Goal: Task Accomplishment & Management: Use online tool/utility

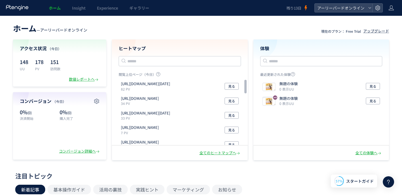
click at [56, 10] on span "ホーム" at bounding box center [55, 8] width 12 height 6
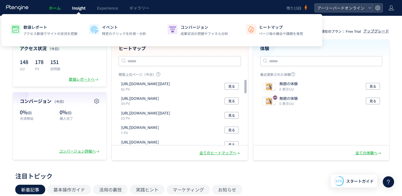
click at [81, 9] on span "Insight" at bounding box center [79, 8] width 14 height 6
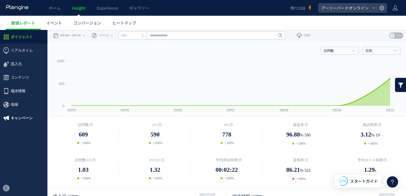
click at [20, 121] on span "キャンペーン" at bounding box center [22, 119] width 22 height 14
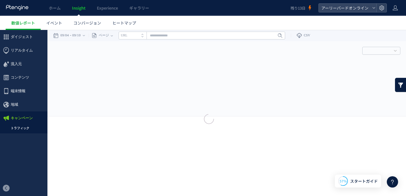
click at [22, 128] on div at bounding box center [203, 98] width 406 height 196
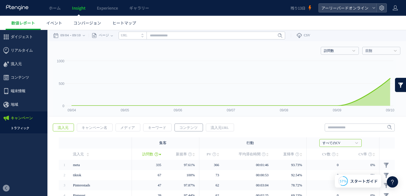
click at [177, 128] on span "コンテンツ" at bounding box center [188, 128] width 27 height 8
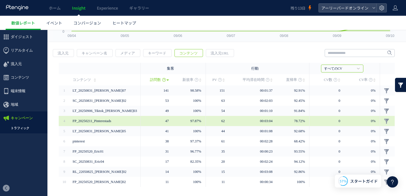
scroll to position [91, 0]
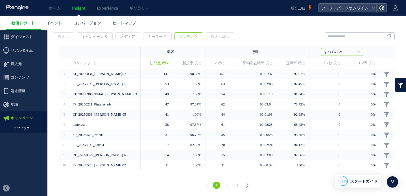
click at [223, 183] on link "2" at bounding box center [226, 185] width 7 height 7
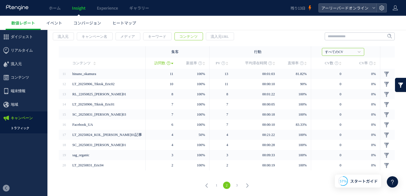
click at [214, 184] on link "1" at bounding box center [216, 185] width 7 height 7
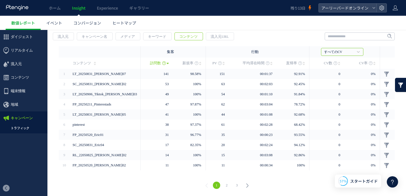
click at [225, 185] on link "2" at bounding box center [226, 185] width 7 height 7
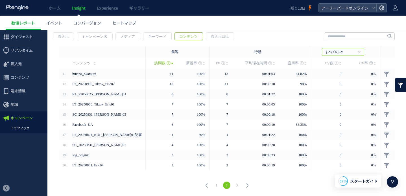
click at [215, 185] on link "1" at bounding box center [216, 185] width 7 height 7
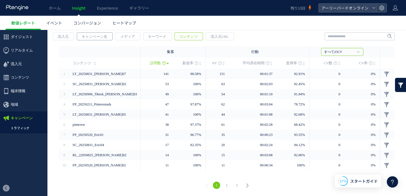
click at [104, 37] on span "キャンペーン名" at bounding box center [94, 37] width 35 height 8
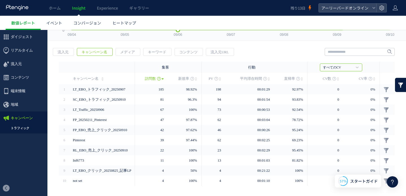
scroll to position [80, 0]
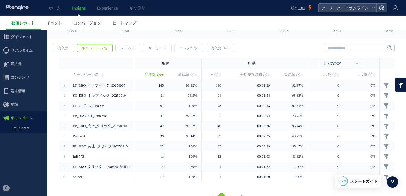
click at [339, 63] on link "すべてのCV" at bounding box center [338, 63] width 30 height 5
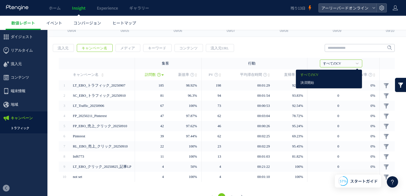
click at [302, 83] on link "決済開始" at bounding box center [328, 82] width 57 height 7
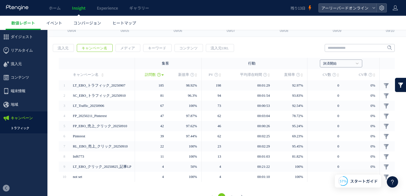
click at [335, 63] on link "決済開始" at bounding box center [338, 63] width 30 height 5
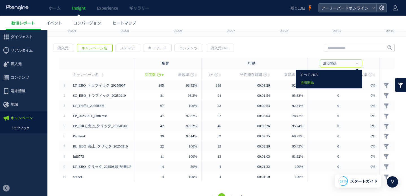
click at [321, 75] on link "すべてのCV" at bounding box center [328, 74] width 57 height 7
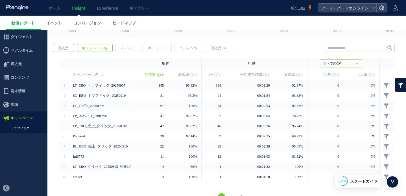
click at [69, 49] on span "流入元" at bounding box center [63, 48] width 20 height 8
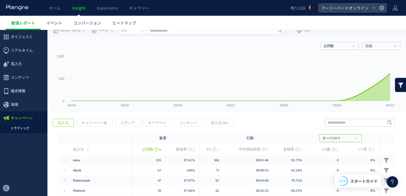
scroll to position [0, 0]
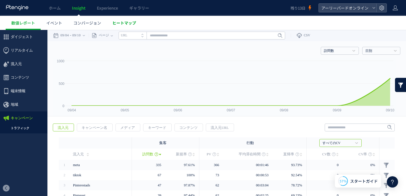
click at [128, 23] on span "ヒートマップ" at bounding box center [124, 23] width 24 height 6
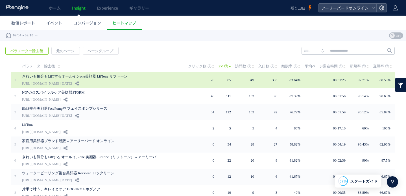
click at [110, 76] on link "きれいも気分もLifTするオールインone美顔器 LifTone リフトーン" at bounding box center [92, 76] width 141 height 7
click at [105, 78] on link "きれいも気分もLifTするオールインone美顔器 LifTone リフトーン" at bounding box center [92, 76] width 141 height 7
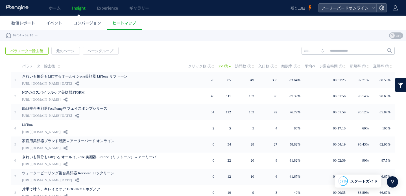
click at [52, 64] on span "パラメーター除去後" at bounding box center [38, 66] width 33 height 11
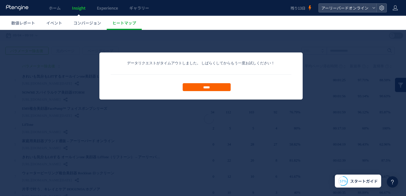
click at [199, 86] on input "*****" at bounding box center [207, 87] width 48 height 8
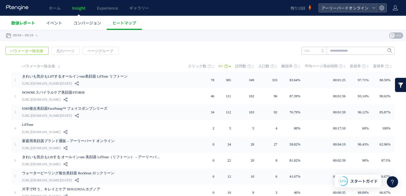
click at [34, 23] on span "数値レポート" at bounding box center [23, 23] width 24 height 6
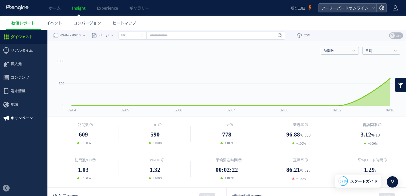
click at [19, 117] on span "キャンペーン" at bounding box center [22, 119] width 22 height 14
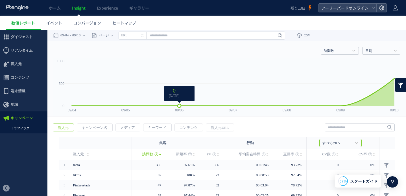
scroll to position [52, 0]
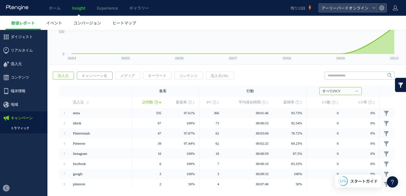
click at [103, 77] on span "キャンペーン名" at bounding box center [94, 76] width 35 height 8
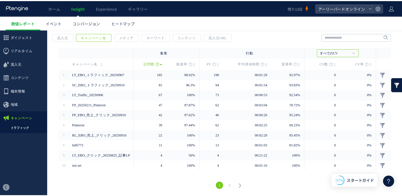
scroll to position [90, 0]
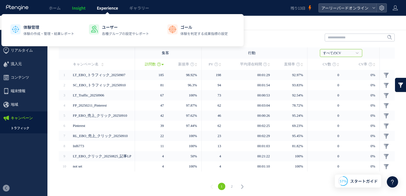
click at [107, 9] on span "Experience" at bounding box center [107, 8] width 21 height 6
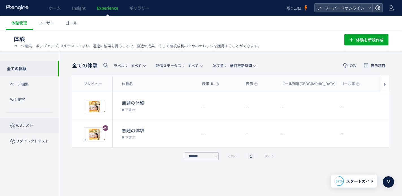
click at [34, 127] on p "A/Bテスト" at bounding box center [29, 126] width 59 height 16
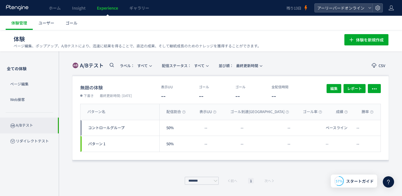
click at [101, 146] on div "パターン 1" at bounding box center [119, 144] width 79 height 16
click at [102, 142] on span "パターン 1" at bounding box center [96, 143] width 17 height 5
click at [325, 144] on div "--" at bounding box center [334, 144] width 31 height 16
click at [334, 86] on span "編集" at bounding box center [333, 88] width 7 height 9
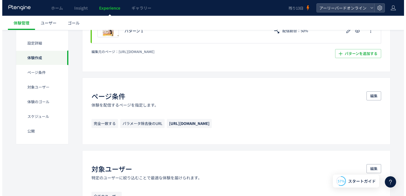
scroll to position [125, 0]
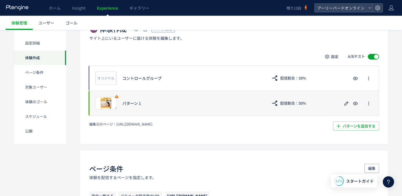
click at [251, 102] on div "パターン 1" at bounding box center [192, 104] width 140 height 6
click at [368, 105] on icon "button" at bounding box center [368, 103] width 5 height 5
click at [150, 102] on div "パターン 1" at bounding box center [192, 104] width 140 height 6
click at [107, 105] on span "プレビュー" at bounding box center [106, 103] width 18 height 5
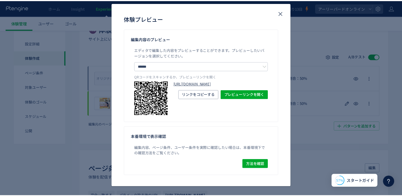
scroll to position [32, 0]
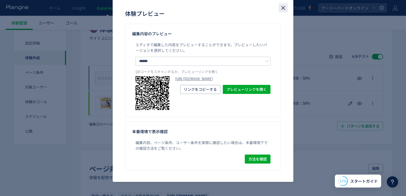
click at [282, 8] on icon "close" at bounding box center [283, 8] width 7 height 7
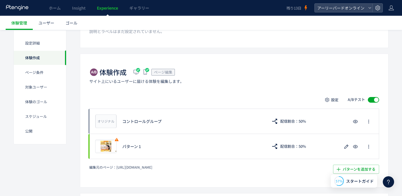
scroll to position [81, 0]
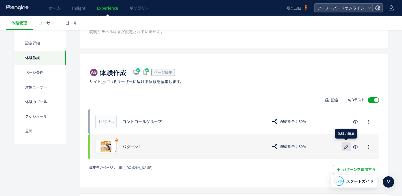
click at [349, 146] on icon "button" at bounding box center [346, 147] width 7 height 7
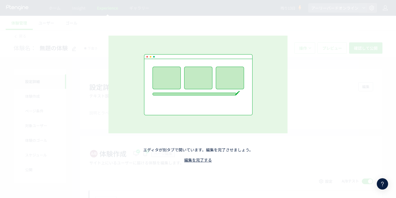
click at [113, 68] on img at bounding box center [197, 85] width 179 height 98
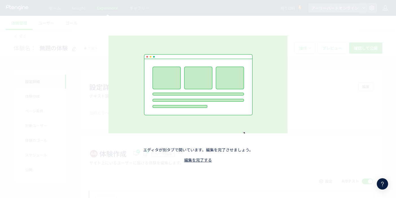
click at [197, 167] on div "エディタが別タブで開いています。編集を完了させましょう。 編集を完了する" at bounding box center [197, 99] width 241 height 184
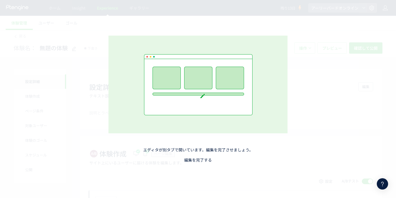
click at [197, 157] on link "編集を完了する" at bounding box center [198, 160] width 28 height 6
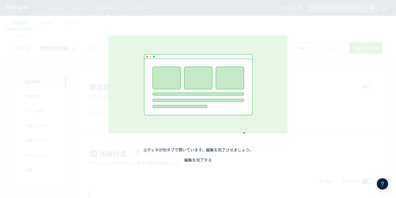
click at [197, 160] on link "編集を完了する" at bounding box center [198, 160] width 28 height 6
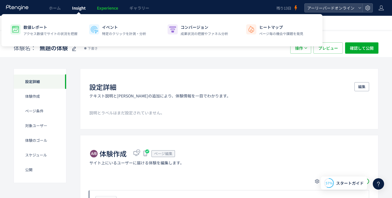
click at [80, 7] on span "Insight" at bounding box center [79, 8] width 14 height 6
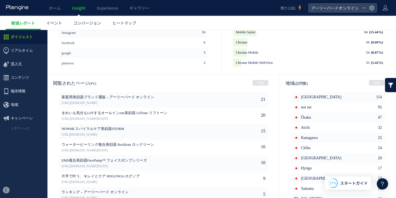
scroll to position [183, 0]
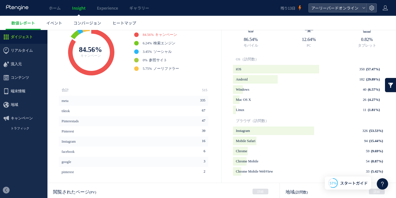
click at [23, 130] on link "トラフィック" at bounding box center [23, 128] width 47 height 6
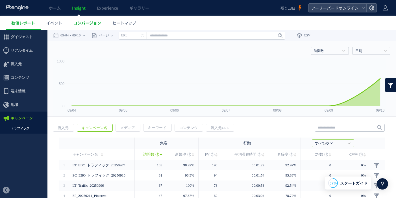
click at [95, 25] on span "コンバージョン" at bounding box center [87, 23] width 28 height 6
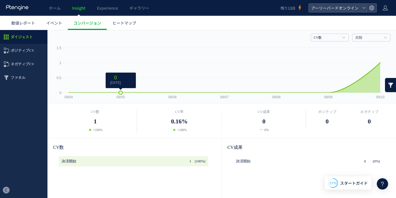
scroll to position [40, 0]
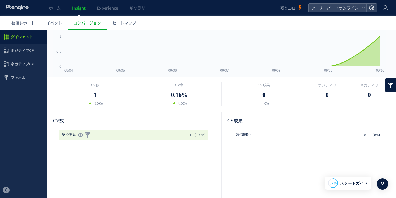
click at [147, 136] on p at bounding box center [133, 135] width 149 height 10
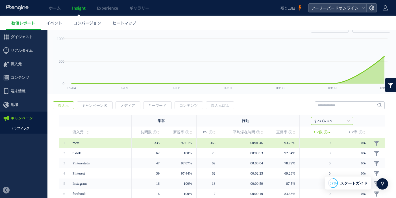
scroll to position [69, 0]
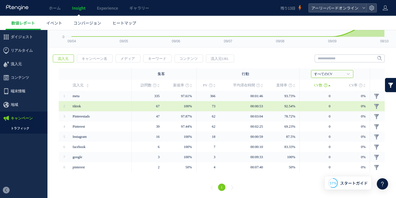
click at [284, 109] on td "92.54%" at bounding box center [283, 106] width 32 height 10
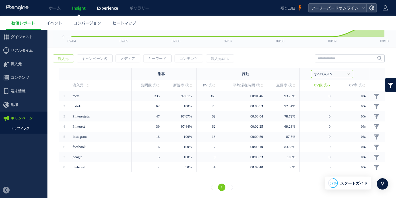
click at [114, 9] on span "Experience" at bounding box center [107, 8] width 21 height 6
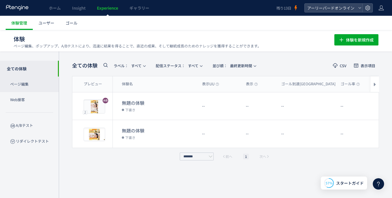
click at [21, 87] on p "ページ編集" at bounding box center [29, 85] width 59 height 16
click at [23, 97] on p "Web接客" at bounding box center [29, 100] width 59 height 16
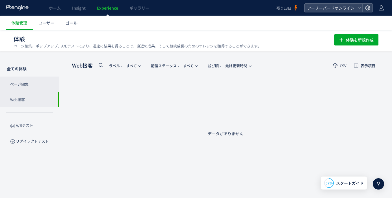
click at [11, 84] on p "ページ編集" at bounding box center [29, 85] width 59 height 16
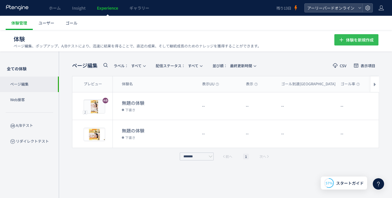
click at [356, 39] on span "体験を新規作成" at bounding box center [360, 39] width 28 height 11
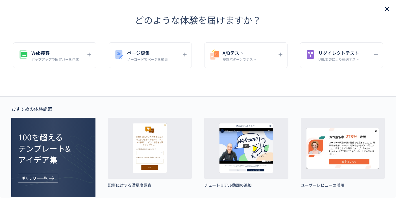
click at [385, 8] on icon "close" at bounding box center [386, 9] width 7 height 7
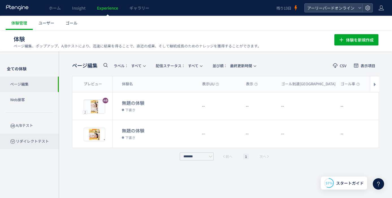
click at [36, 139] on p "リダイレクトテスト" at bounding box center [29, 142] width 59 height 16
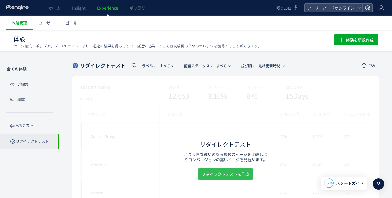
click at [212, 173] on span "リダイレクトテストを作成" at bounding box center [225, 173] width 47 height 11
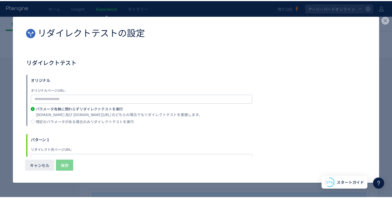
scroll to position [18, 0]
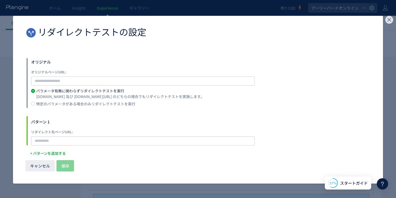
click at [392, 18] on use "dialog" at bounding box center [389, 20] width 8 height 8
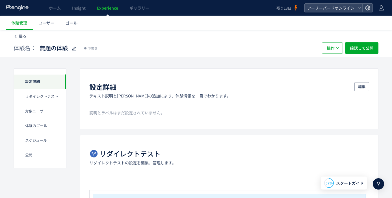
click at [21, 35] on span "戻る" at bounding box center [22, 35] width 7 height 5
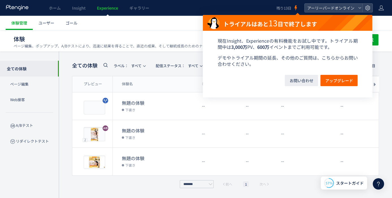
click at [284, 5] on link "残り13日" at bounding box center [287, 8] width 22 height 16
click at [332, 79] on span "アップグレード" at bounding box center [339, 80] width 28 height 11
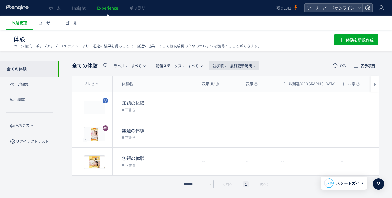
scroll to position [0, 0]
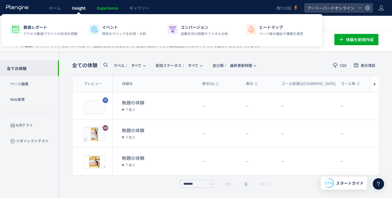
click at [82, 6] on span "Insight" at bounding box center [79, 8] width 14 height 6
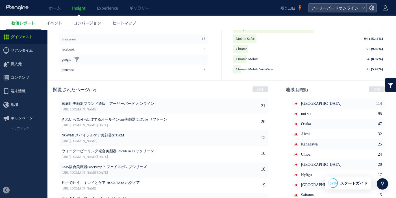
scroll to position [305, 0]
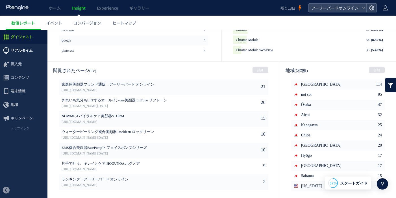
click at [22, 54] on span "リアルタイム" at bounding box center [22, 51] width 22 height 14
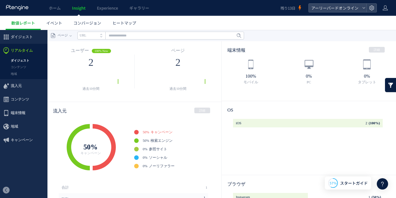
scroll to position [83, 0]
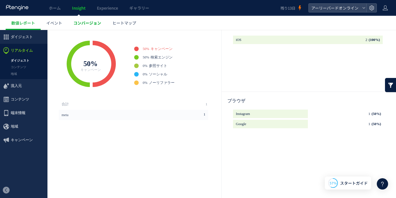
click at [82, 26] on link "コンバージョン" at bounding box center [87, 23] width 39 height 14
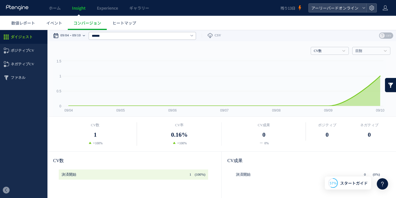
click at [79, 35] on time "09/10" at bounding box center [76, 35] width 8 height 11
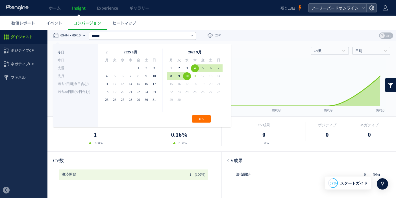
click at [64, 54] on li "今日" at bounding box center [76, 53] width 36 height 8
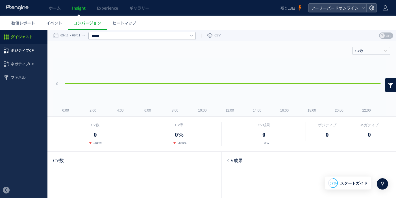
click at [24, 53] on span "ポジティブCV" at bounding box center [22, 51] width 23 height 14
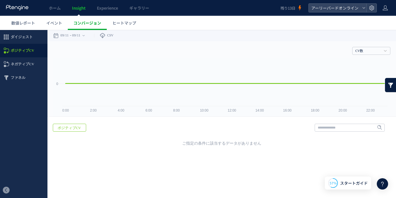
click at [87, 24] on span "コンバージョン" at bounding box center [87, 23] width 28 height 6
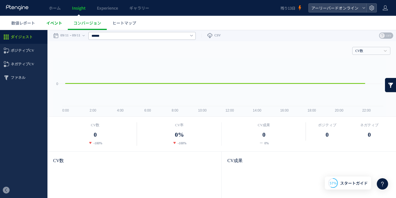
click at [55, 24] on span "イベント" at bounding box center [54, 23] width 16 height 6
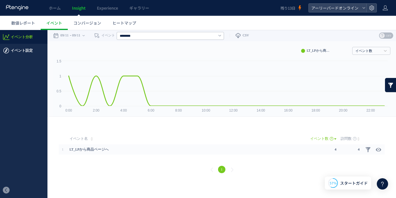
click at [23, 47] on span "イベント設定" at bounding box center [22, 51] width 22 height 14
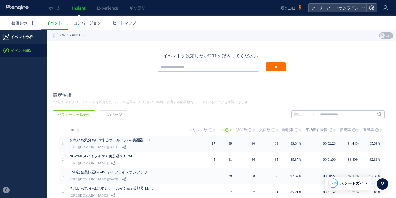
click at [26, 36] on span "イベント分析" at bounding box center [22, 37] width 22 height 14
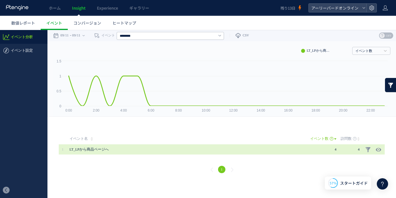
click at [106, 151] on span "LT_LPから商品ページへ" at bounding box center [179, 149] width 220 height 10
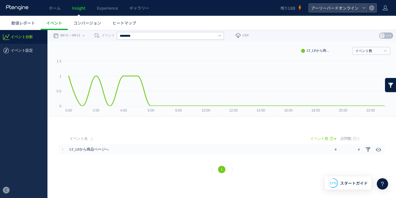
click at [382, 37] on use at bounding box center [382, 35] width 5 height 5
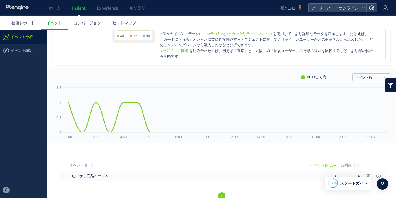
scroll to position [58, 0]
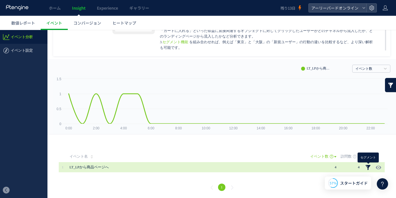
click at [367, 165] on link at bounding box center [368, 168] width 6 height 6
click at [365, 165] on link at bounding box center [368, 168] width 6 height 6
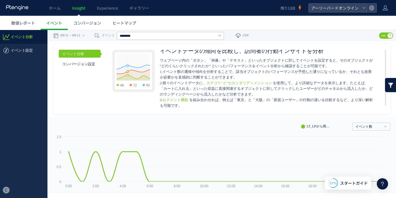
scroll to position [0, 0]
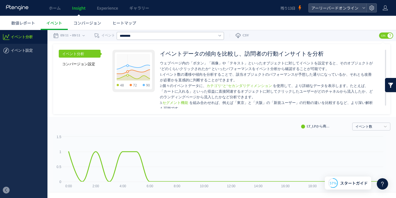
click at [86, 66] on link "コンバージョン設定" at bounding box center [80, 64] width 42 height 8
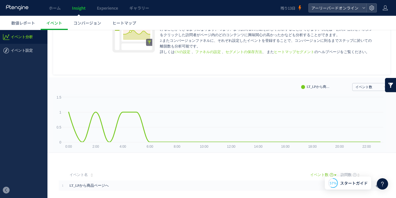
scroll to position [58, 0]
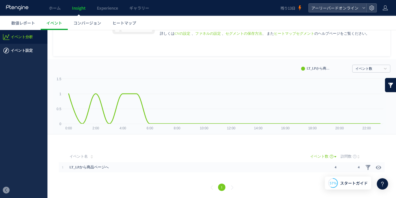
click at [23, 48] on span "イベント設定" at bounding box center [22, 51] width 22 height 14
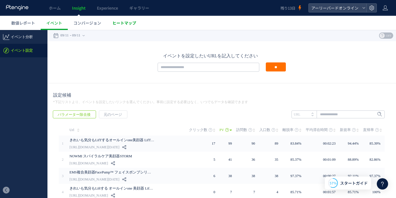
click at [124, 20] on link "ヒートマップ" at bounding box center [124, 23] width 35 height 14
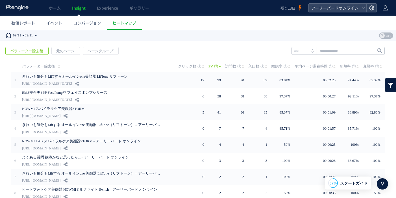
click at [33, 38] on time "09/11" at bounding box center [29, 35] width 8 height 11
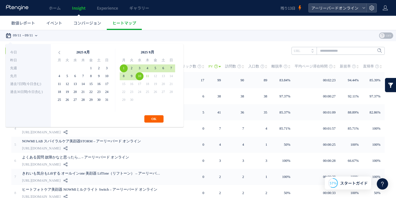
click at [153, 119] on button "OK" at bounding box center [153, 118] width 19 height 7
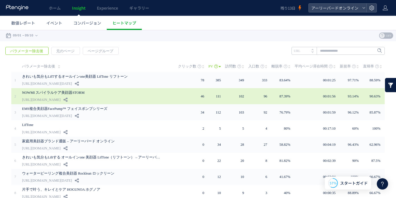
click at [76, 95] on link "NOWMI スパイラルケア美顔器STORM" at bounding box center [92, 92] width 141 height 7
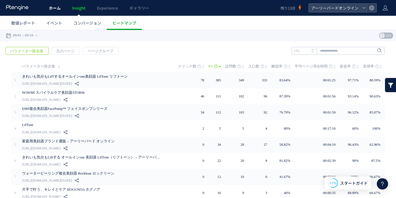
click at [54, 8] on span "ホーム" at bounding box center [55, 8] width 12 height 6
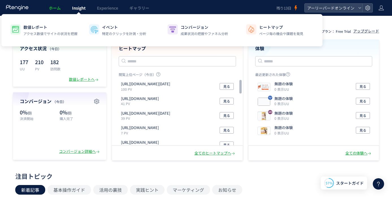
click at [77, 8] on span "Insight" at bounding box center [79, 8] width 14 height 6
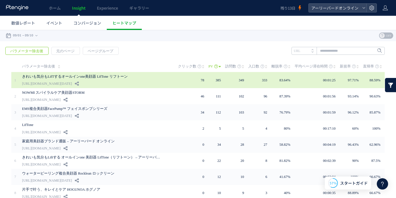
click at [96, 73] on link "きれいも気分もLifTするオールインone美顔器 LifTone リフトーン" at bounding box center [92, 76] width 141 height 7
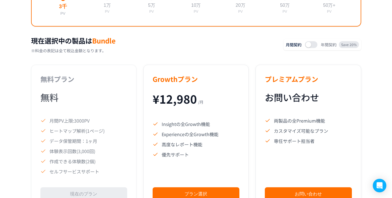
scroll to position [204, 0]
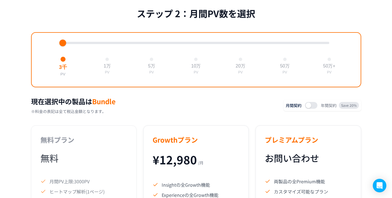
click at [107, 44] on div at bounding box center [196, 43] width 266 height 2
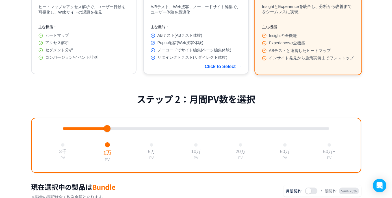
scroll to position [88, 0]
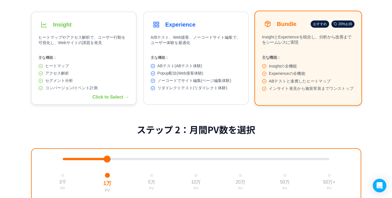
click at [94, 64] on div "ヒートマップ" at bounding box center [83, 66] width 91 height 5
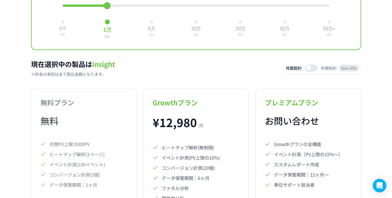
scroll to position [190, 0]
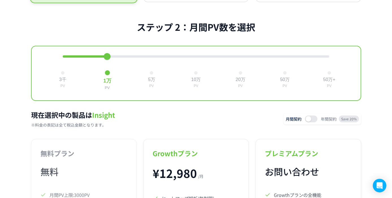
click at [149, 58] on div at bounding box center [196, 56] width 266 height 2
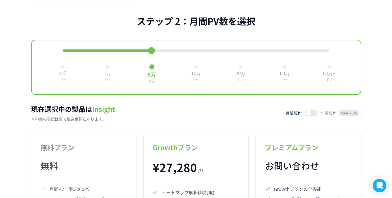
scroll to position [226, 0]
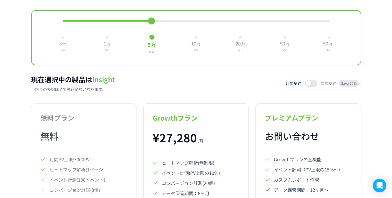
click at [109, 27] on div "3千 PV 1万 PV 5万 PV 10万 PV 20万 PV 50万 PV 50万+ PV" at bounding box center [196, 37] width 330 height 55
click at [105, 27] on div "3千 PV 1万 PV 5万 PV 10万 PV 20万 PV 50万 PV 50万+ PV" at bounding box center [196, 37] width 330 height 55
drag, startPoint x: 153, startPoint y: 24, endPoint x: 101, endPoint y: 25, distance: 52.0
click at [101, 22] on div at bounding box center [196, 21] width 266 height 2
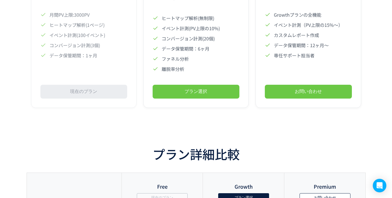
scroll to position [256, 0]
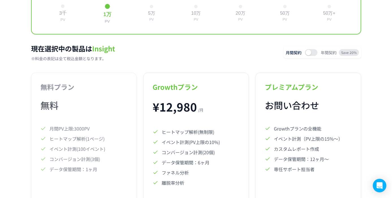
click at [63, 8] on div at bounding box center [63, 7] width 4 height 4
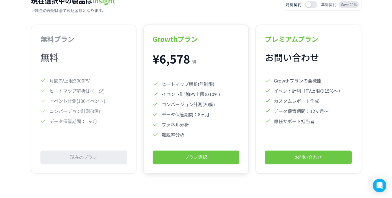
scroll to position [186, 0]
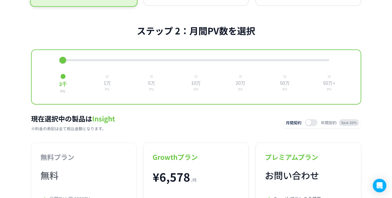
click at [110, 61] on div at bounding box center [196, 60] width 266 height 2
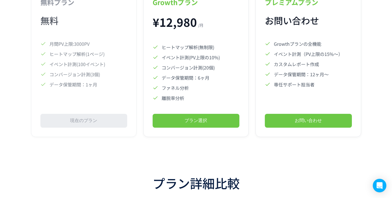
scroll to position [305, 0]
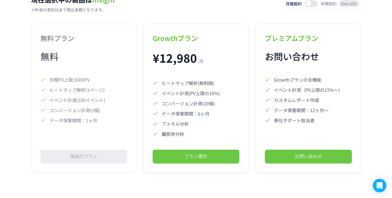
click at [309, 6] on span at bounding box center [308, 4] width 6 height 6
click at [309, 7] on button at bounding box center [311, 3] width 12 height 7
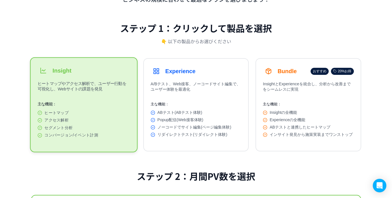
scroll to position [0, 0]
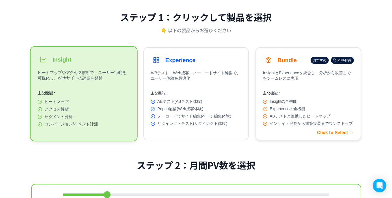
click at [278, 99] on span "Insightの全機能" at bounding box center [282, 101] width 27 height 5
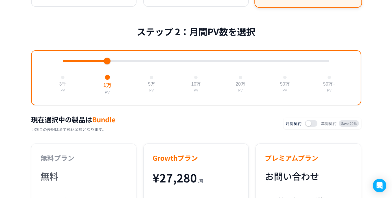
scroll to position [186, 0]
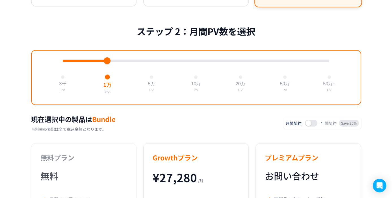
click at [151, 62] on div at bounding box center [196, 61] width 266 height 2
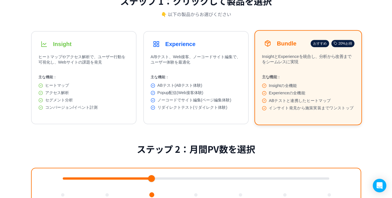
scroll to position [30, 0]
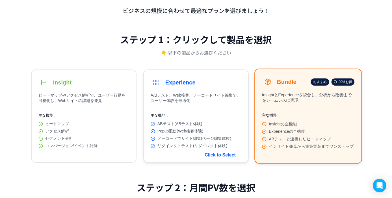
click at [199, 85] on div "Experience" at bounding box center [196, 82] width 91 height 11
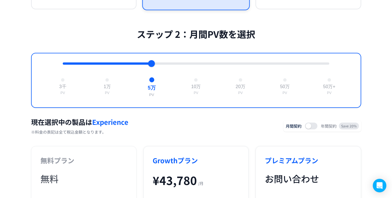
scroll to position [186, 0]
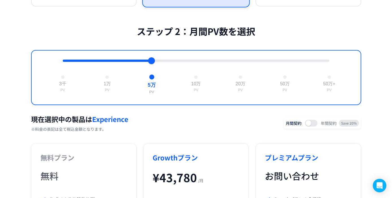
click at [108, 62] on div at bounding box center [196, 61] width 266 height 2
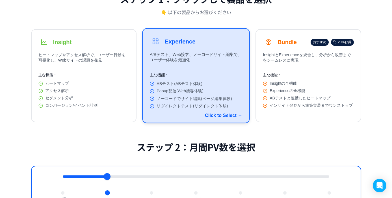
scroll to position [0, 0]
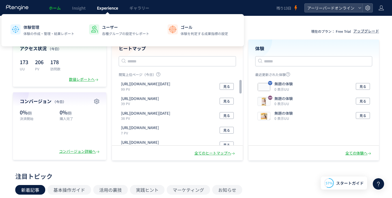
click at [103, 8] on span "Experience" at bounding box center [107, 8] width 21 height 6
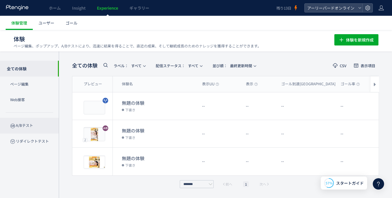
click at [31, 129] on p "A/Bテスト" at bounding box center [29, 126] width 59 height 16
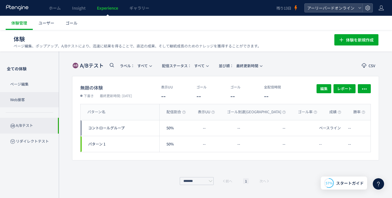
click at [26, 97] on p "Web接客" at bounding box center [29, 100] width 59 height 16
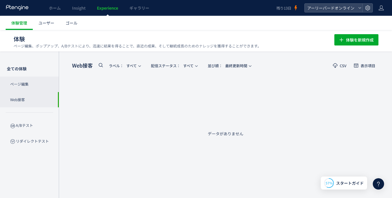
click at [28, 88] on p "ページ編集" at bounding box center [29, 85] width 59 height 16
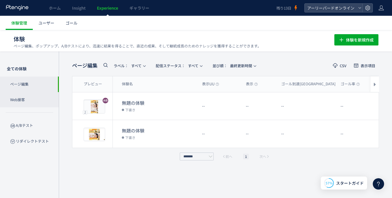
scroll to position [0, 0]
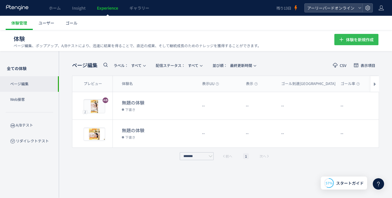
click at [346, 42] on span "体験を新規作成" at bounding box center [360, 39] width 28 height 11
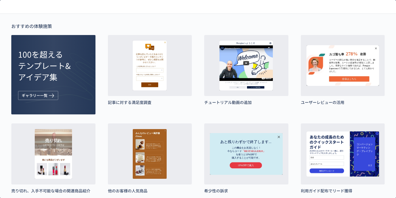
scroll to position [93, 0]
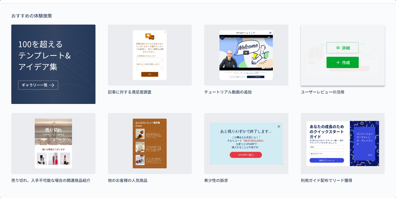
click at [317, 66] on div "詳細 作成" at bounding box center [343, 55] width 84 height 61
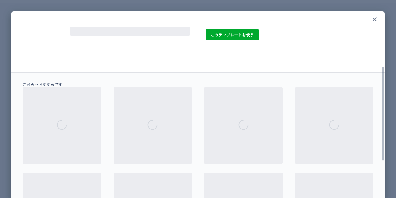
scroll to position [0, 0]
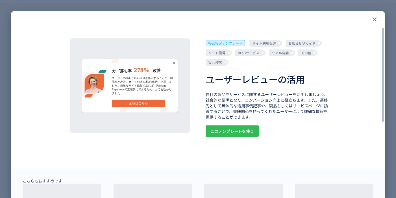
click at [238, 130] on span "このテンプレートを使う" at bounding box center [231, 130] width 43 height 11
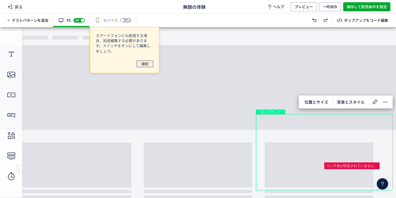
click at [142, 61] on span "確認" at bounding box center [144, 63] width 7 height 7
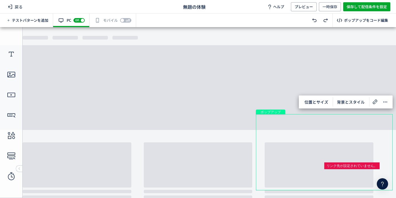
click at [120, 19] on div "off on" at bounding box center [125, 21] width 11 height 6
click at [131, 21] on div "有効な編集箇所が確認されません モバイル off on" at bounding box center [113, 21] width 47 height 14
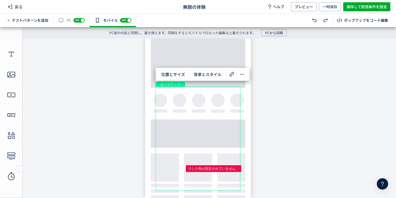
click at [127, 21] on span "on" at bounding box center [123, 20] width 7 height 5
click at [18, 6] on span "戻る" at bounding box center [15, 6] width 19 height 9
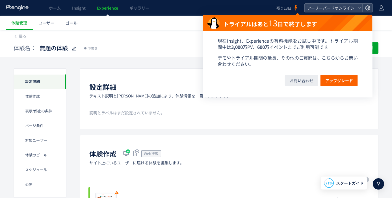
click at [286, 10] on span "残り13日" at bounding box center [283, 7] width 15 height 5
click at [337, 81] on span "アップグレード" at bounding box center [339, 80] width 28 height 11
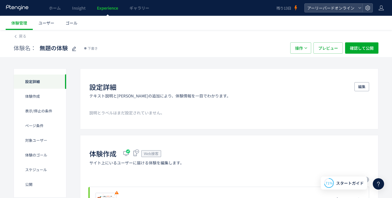
click at [40, 12] on div "ホーム Insight Experience ギャラリー" at bounding box center [138, 8] width 276 height 16
click at [49, 10] on span "ホーム" at bounding box center [55, 8] width 12 height 6
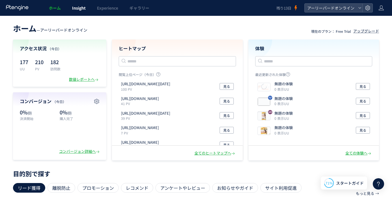
click at [81, 8] on span "Insight" at bounding box center [79, 8] width 14 height 6
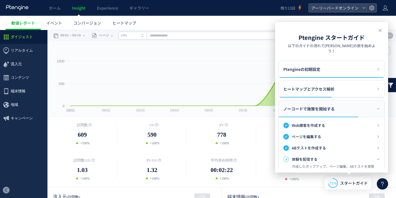
scroll to position [100, 0]
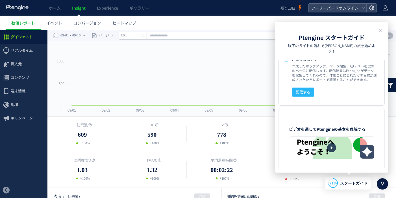
click at [379, 30] on icon at bounding box center [380, 30] width 7 height 7
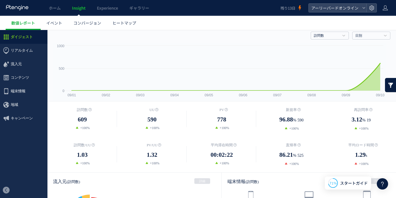
scroll to position [0, 0]
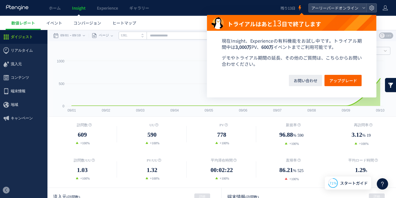
click at [294, 11] on link "残り13日" at bounding box center [291, 8] width 22 height 16
click at [338, 81] on span "アップグレード" at bounding box center [343, 80] width 28 height 11
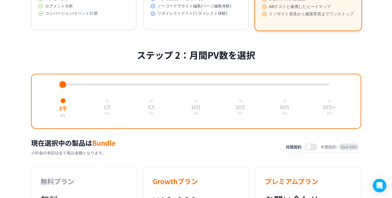
scroll to position [163, 0]
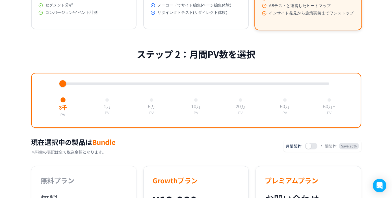
click at [106, 85] on div at bounding box center [196, 83] width 266 height 2
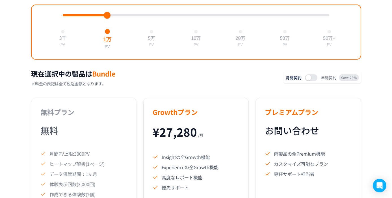
scroll to position [215, 0]
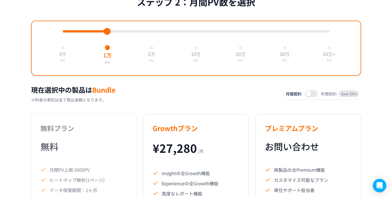
click at [307, 97] on span at bounding box center [308, 94] width 6 height 6
click at [307, 97] on button at bounding box center [311, 93] width 12 height 7
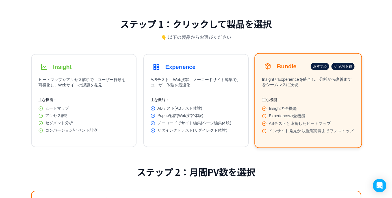
scroll to position [95, 0]
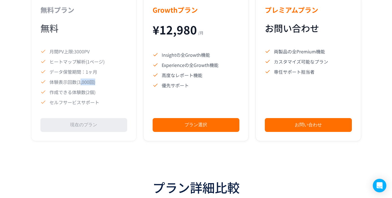
drag, startPoint x: 80, startPoint y: 84, endPoint x: 96, endPoint y: 97, distance: 20.5
click at [96, 97] on ul "月間PV上限:3000PV ヒートマップ解析(1ページ) データ保管期間：1ヶ月 体験表示回数(3,000回) 作成できる体験数(2個) セルフサービスサポート" at bounding box center [83, 78] width 87 height 61
click at [92, 95] on li "作成できる体験数(2個)" at bounding box center [83, 92] width 87 height 7
